Goal: Task Accomplishment & Management: Use online tool/utility

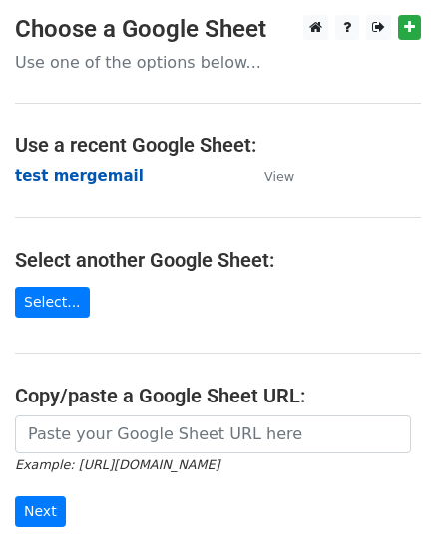
click at [83, 179] on strong "test mergemail" at bounding box center [79, 177] width 129 height 18
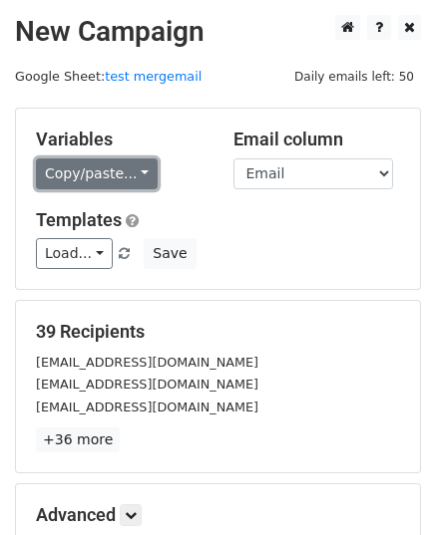
click at [116, 180] on link "Copy/paste..." at bounding box center [97, 174] width 122 height 31
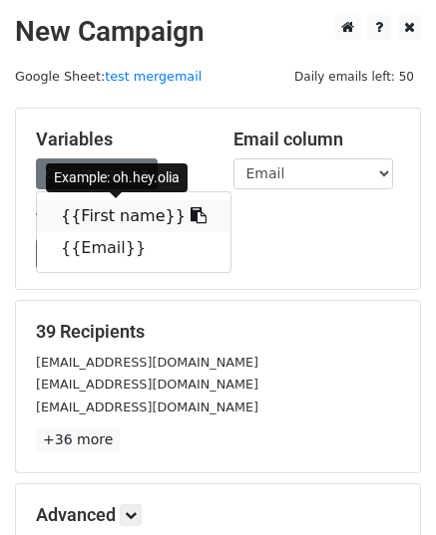
click at [90, 220] on link "{{First name}}" at bounding box center [133, 216] width 193 height 32
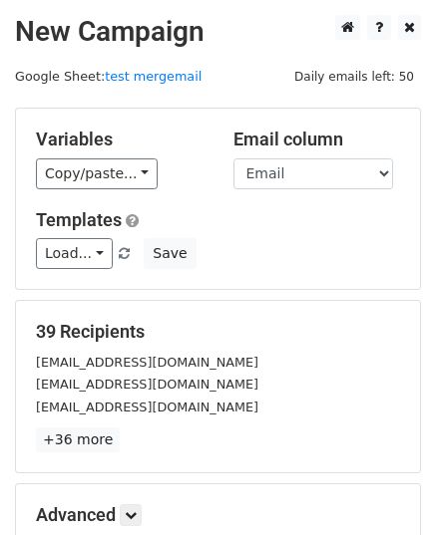
scroll to position [235, 0]
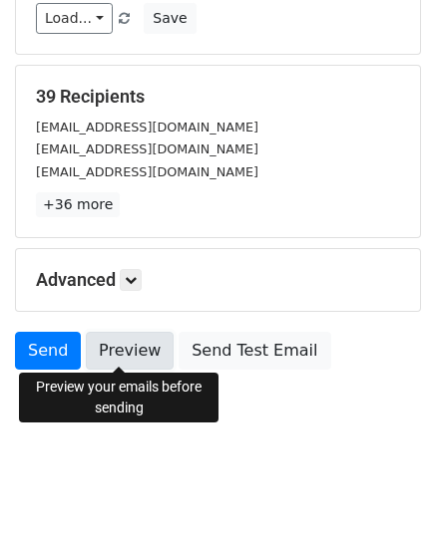
click at [122, 352] on link "Preview" at bounding box center [130, 351] width 88 height 38
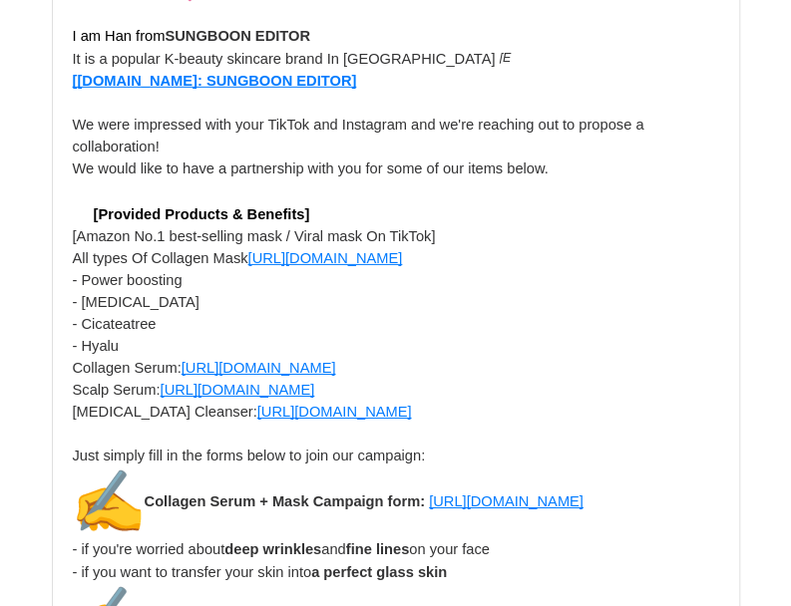
scroll to position [2193, 0]
